Goal: Transaction & Acquisition: Download file/media

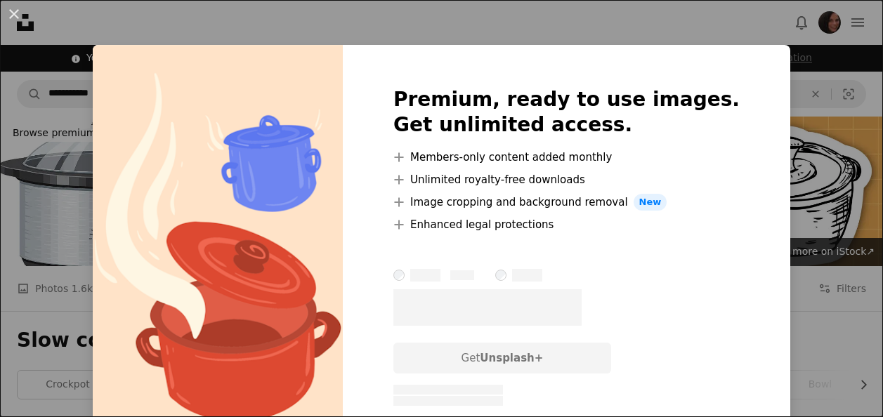
scroll to position [353, 0]
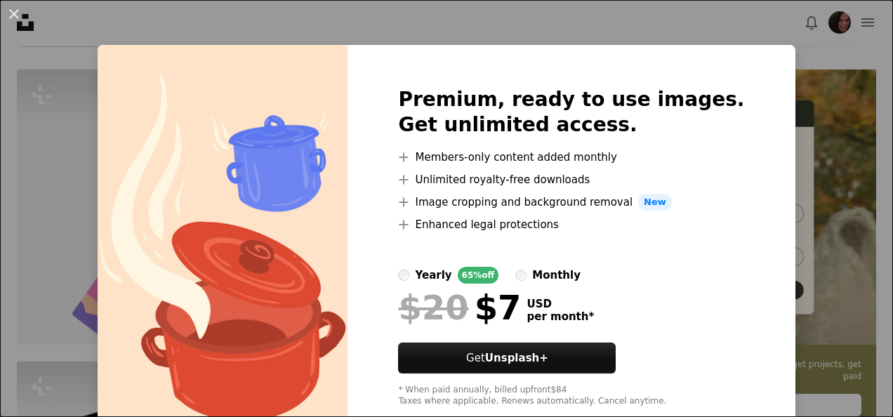
click at [787, 76] on div "An X shape Premium, ready to use images. Get unlimited access. A plus sign Memb…" at bounding box center [446, 208] width 893 height 417
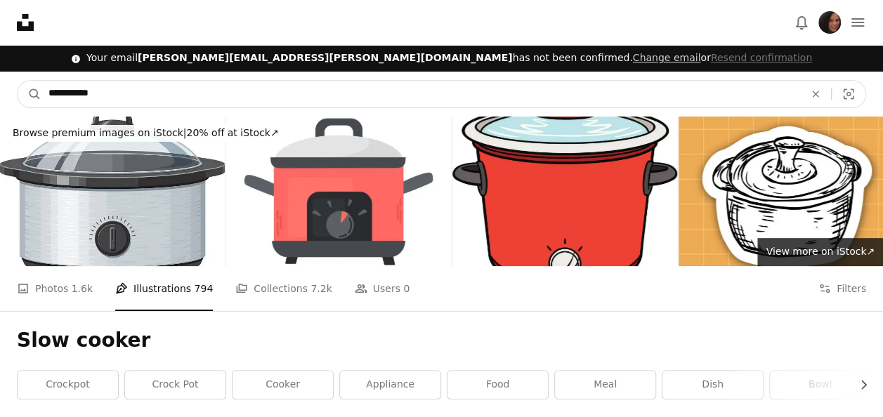
drag, startPoint x: 194, startPoint y: 86, endPoint x: -3, endPoint y: 84, distance: 196.7
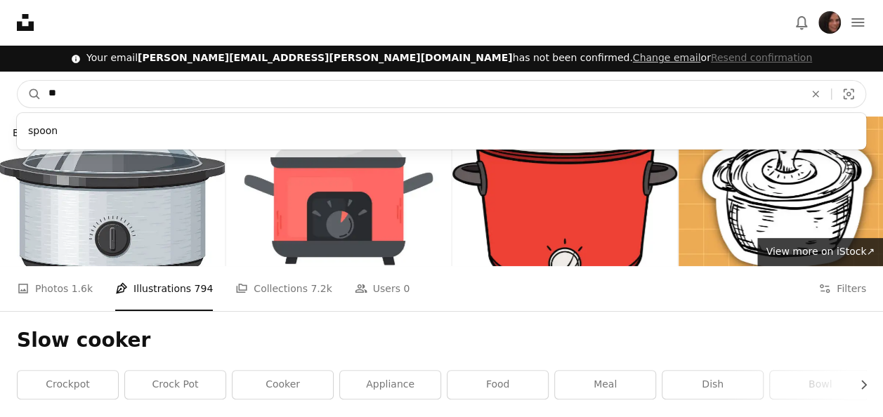
type input "*"
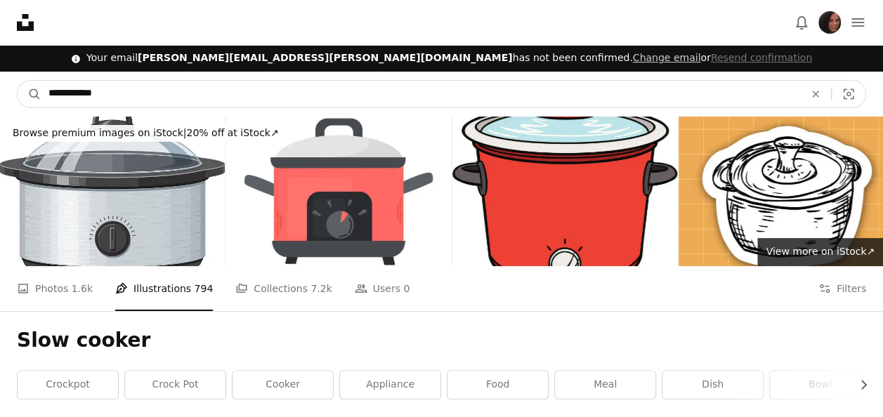
type input "**********"
click at [18, 81] on button "A magnifying glass" at bounding box center [30, 94] width 24 height 27
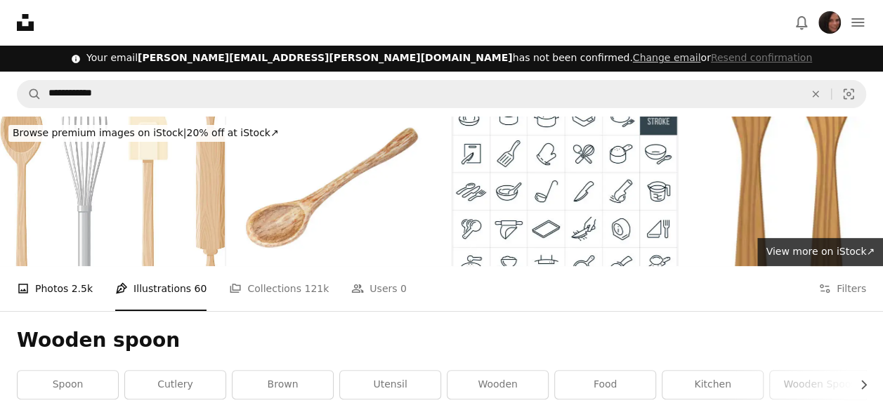
click at [52, 287] on link "A photo Photos 2.5k" at bounding box center [55, 288] width 76 height 45
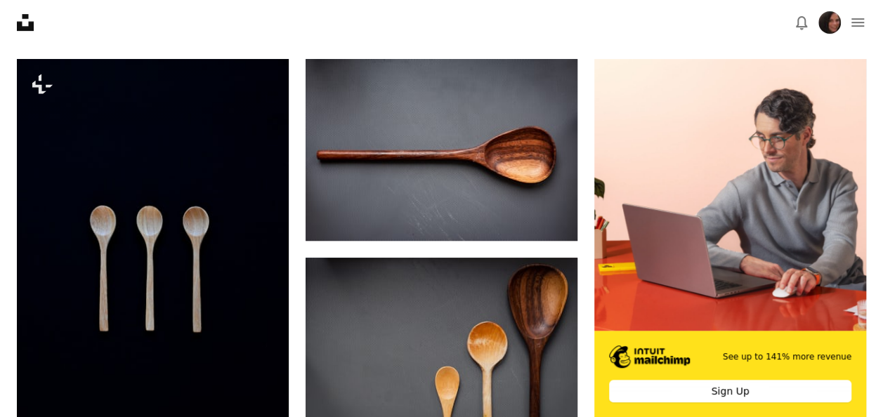
scroll to position [361, 0]
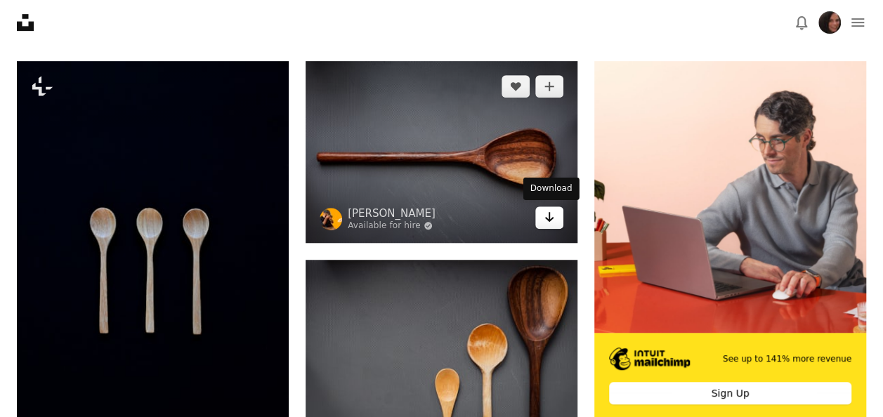
click at [549, 222] on icon "Arrow pointing down" at bounding box center [549, 217] width 11 height 17
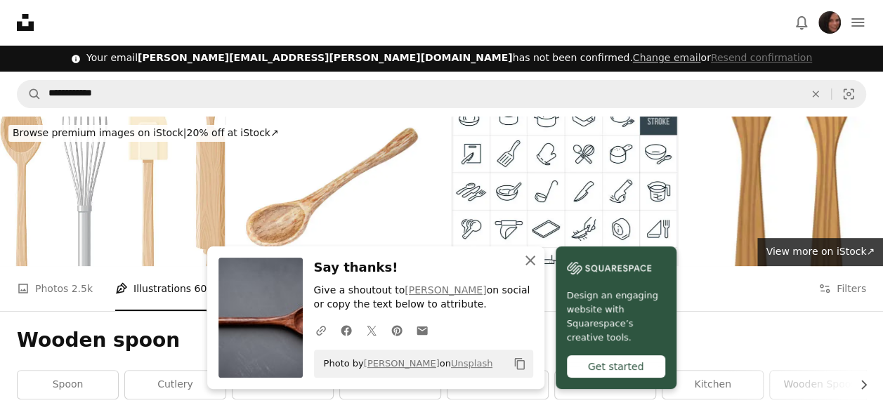
click at [532, 256] on icon "An X shape" at bounding box center [530, 260] width 17 height 17
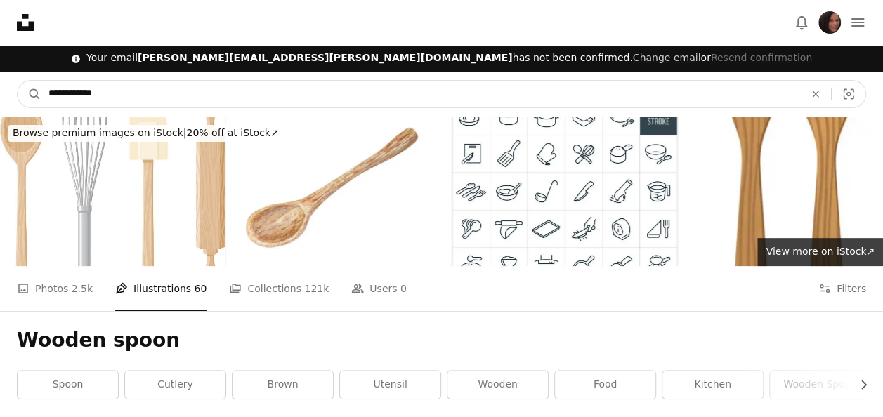
drag, startPoint x: 225, startPoint y: 84, endPoint x: -3, endPoint y: 86, distance: 228.2
type input "**********"
click at [18, 81] on button "A magnifying glass" at bounding box center [30, 94] width 24 height 27
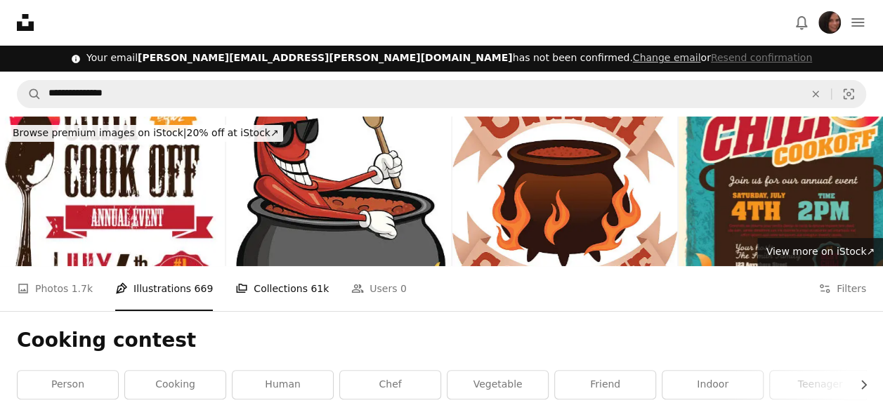
click at [249, 288] on link "A stack of folders Collections 61k" at bounding box center [281, 288] width 93 height 45
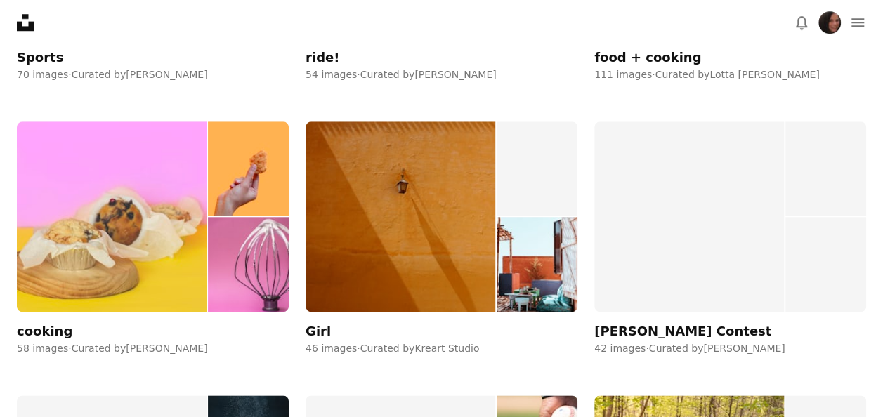
scroll to position [3312, 0]
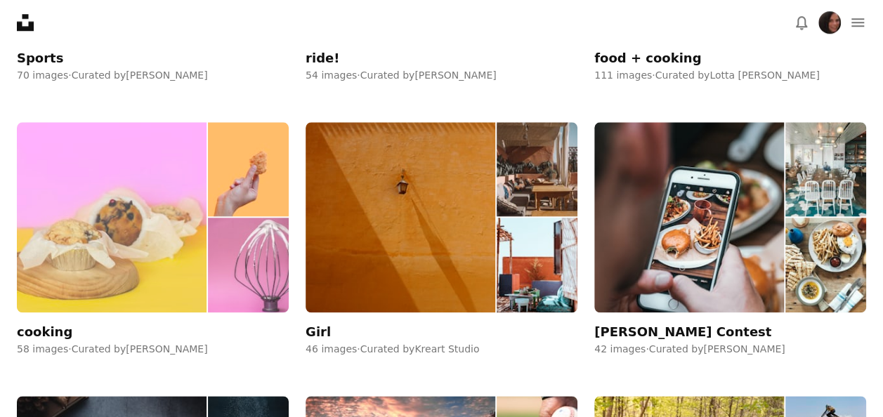
click at [185, 236] on img at bounding box center [112, 217] width 190 height 190
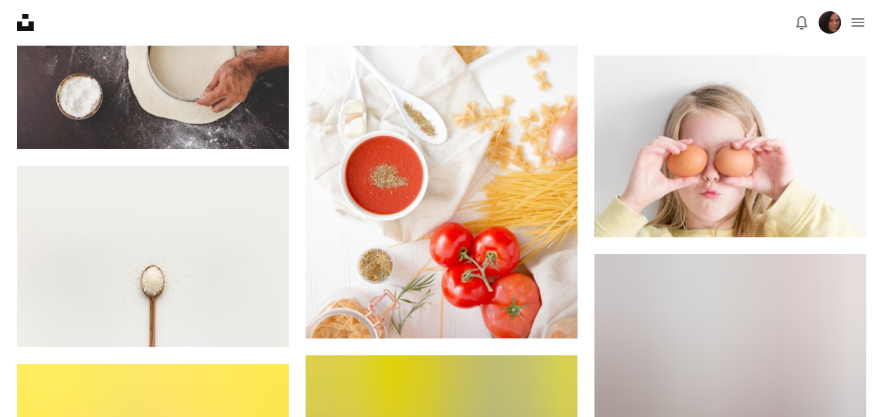
scroll to position [5270, 0]
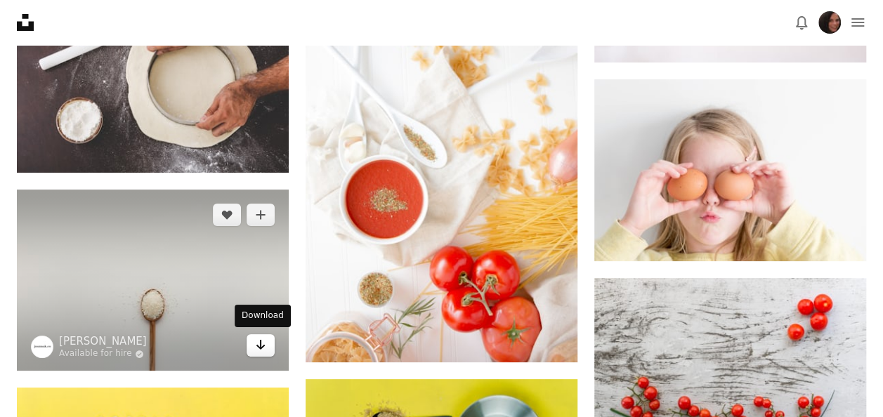
click at [258, 346] on icon "Download" at bounding box center [260, 345] width 9 height 10
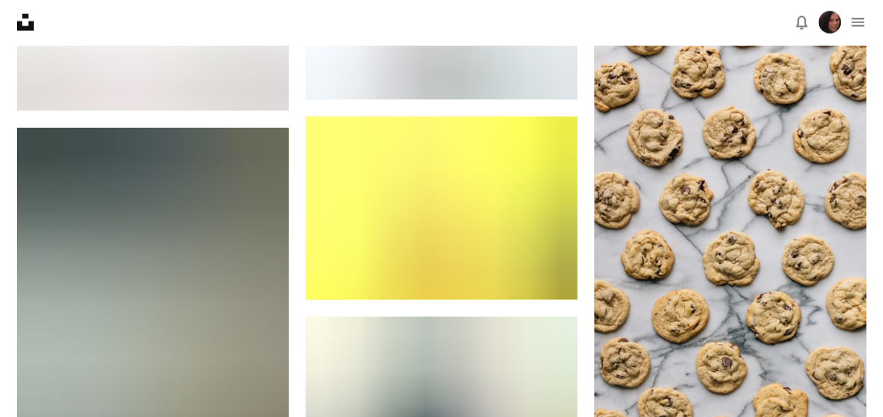
scroll to position [4284, 0]
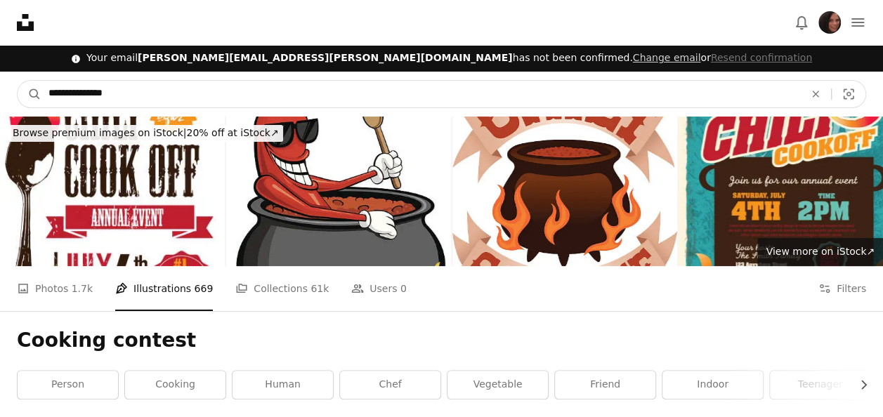
drag, startPoint x: 134, startPoint y: 96, endPoint x: -3, endPoint y: 74, distance: 138.6
type input "**********"
click button "A magnifying glass" at bounding box center [30, 94] width 24 height 27
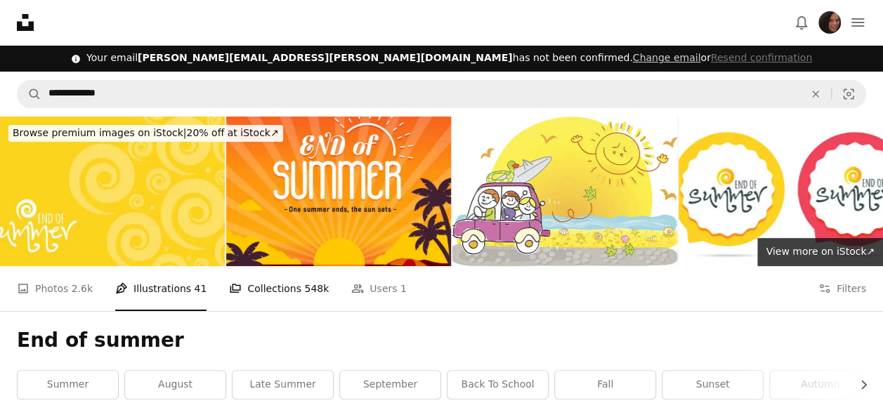
click at [268, 295] on link "A stack of folders Collections 548k" at bounding box center [279, 288] width 100 height 45
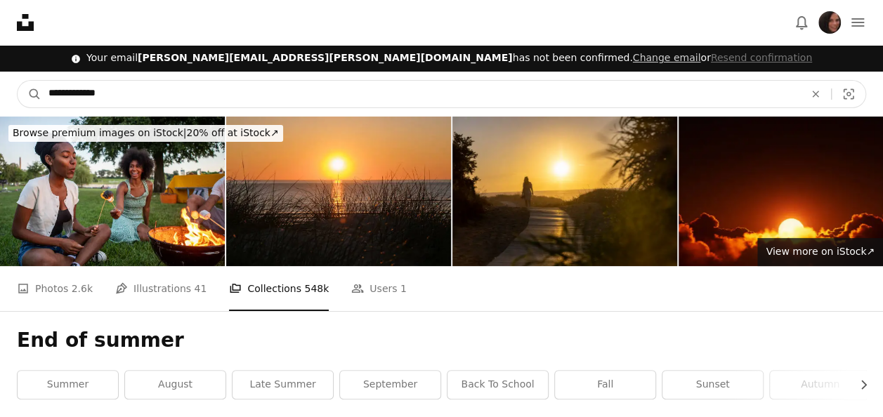
drag, startPoint x: 143, startPoint y: 98, endPoint x: -3, endPoint y: 92, distance: 146.2
type input "**********"
click button "A magnifying glass" at bounding box center [30, 94] width 24 height 27
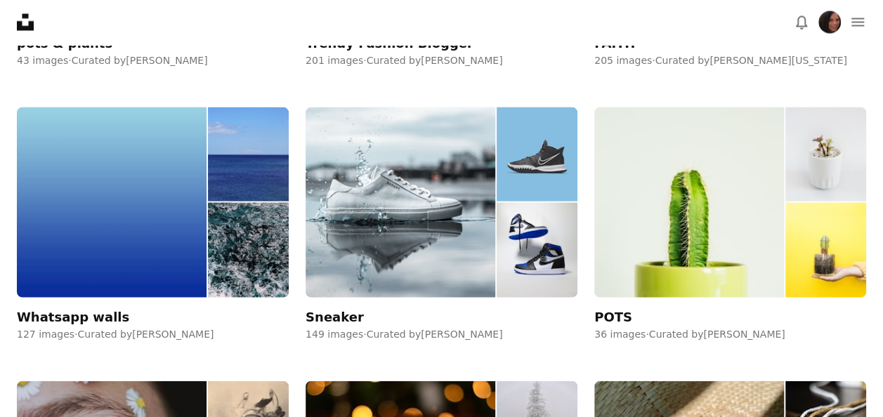
scroll to position [1418, 0]
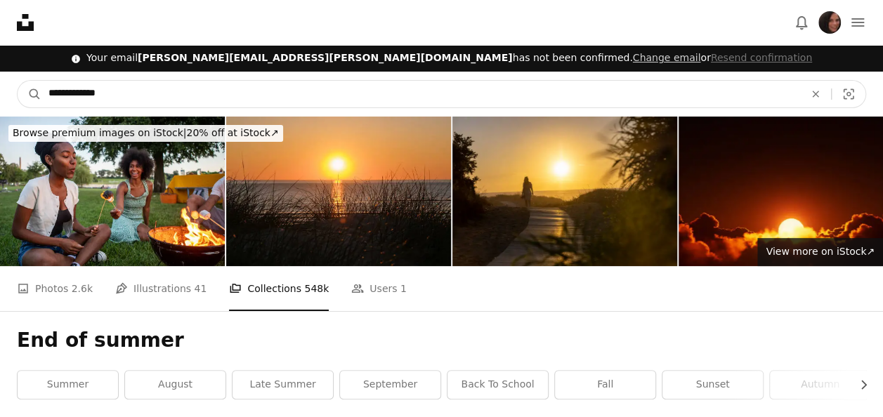
drag, startPoint x: 139, startPoint y: 96, endPoint x: -3, endPoint y: 93, distance: 141.9
type input "****"
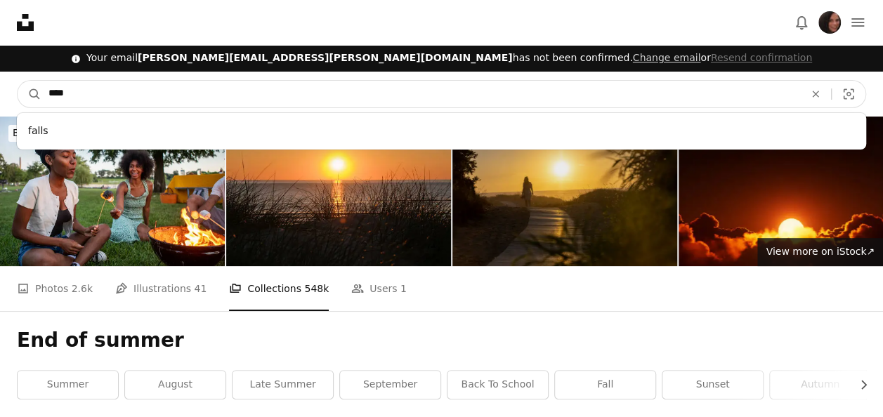
click button "A magnifying glass" at bounding box center [30, 94] width 24 height 27
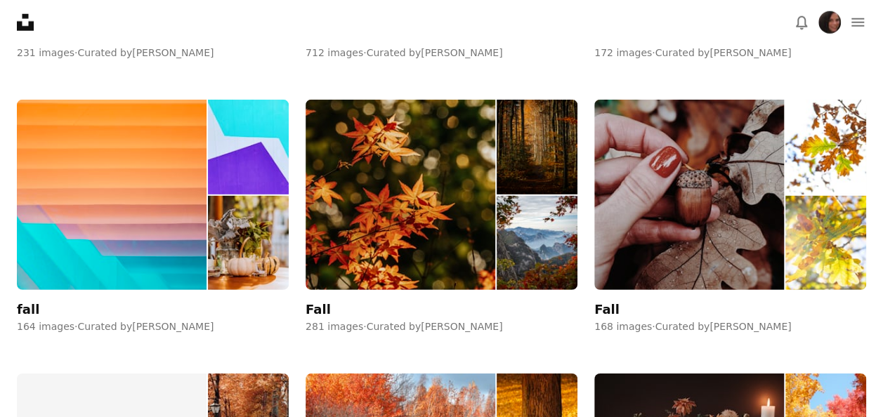
scroll to position [1969, 0]
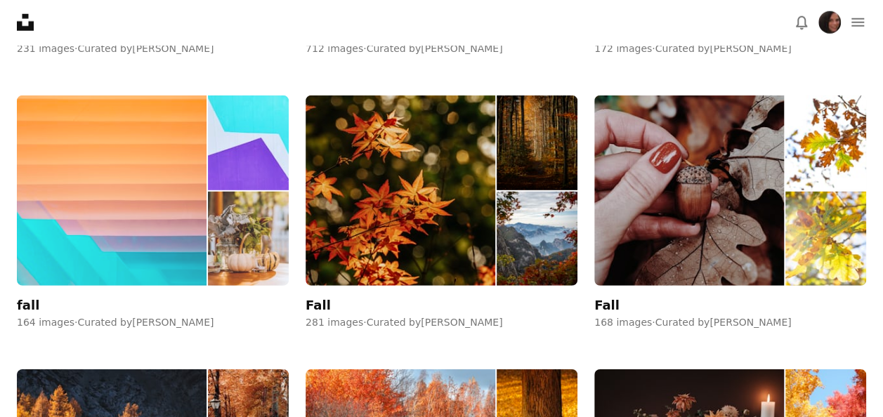
click at [111, 208] on img at bounding box center [112, 191] width 190 height 190
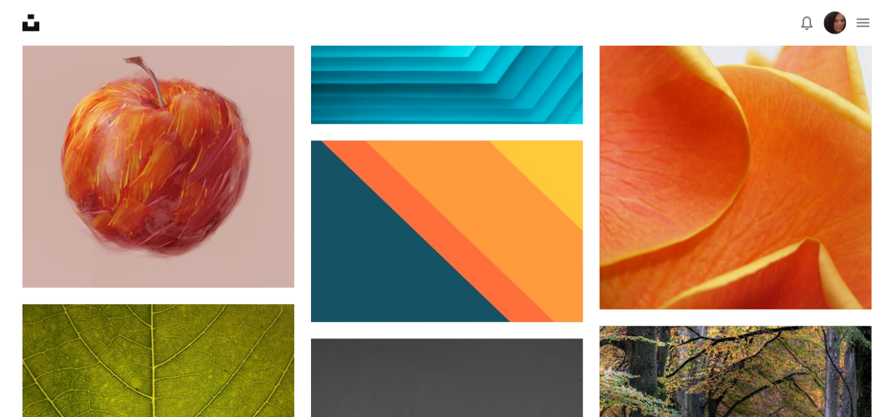
scroll to position [1124, 0]
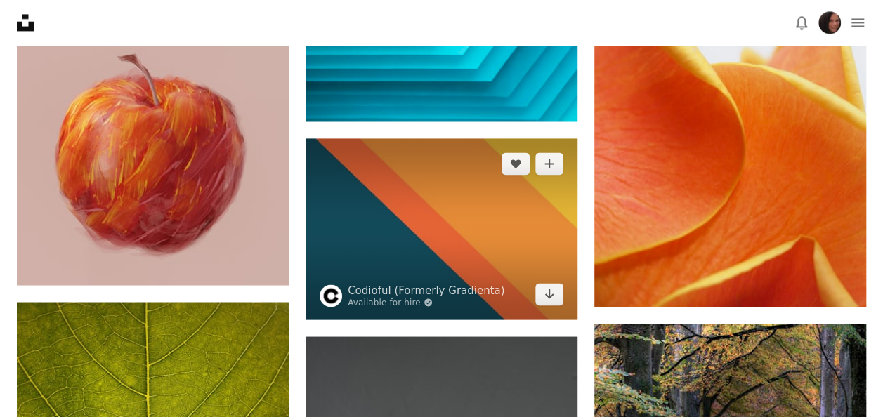
click at [498, 230] on img at bounding box center [441, 228] width 272 height 181
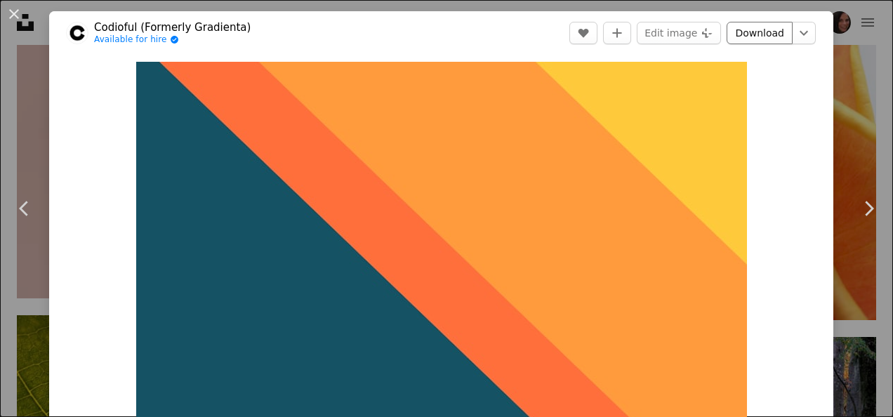
click at [741, 30] on link "Download" at bounding box center [760, 33] width 66 height 22
